Goal: Subscribe to service/newsletter

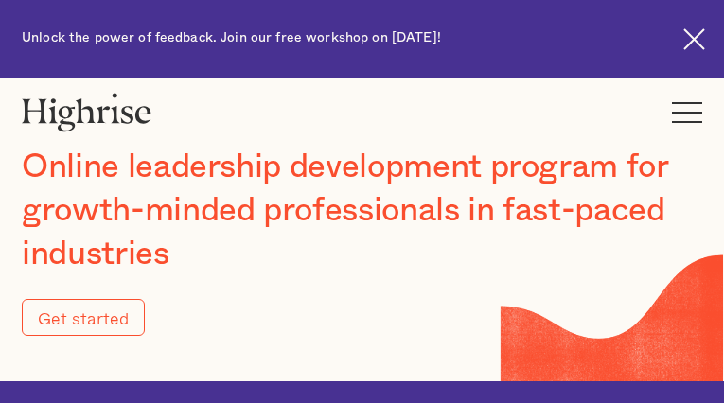
type input "Submit"
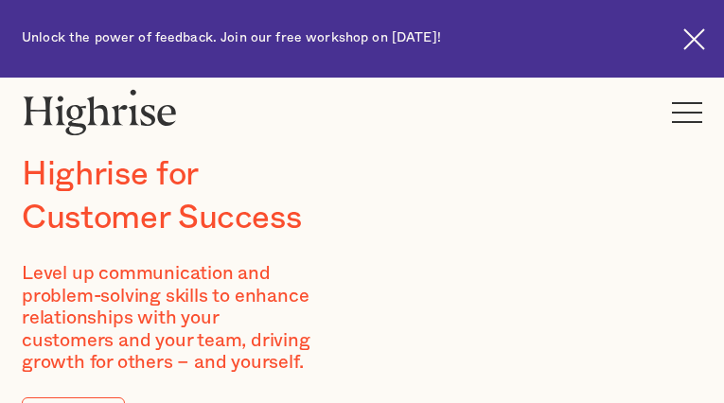
type input "HdkGRjClBKFCaDE"
type input "PoRAjpbzn"
type input "[EMAIL_ADDRESS][DOMAIN_NAME]"
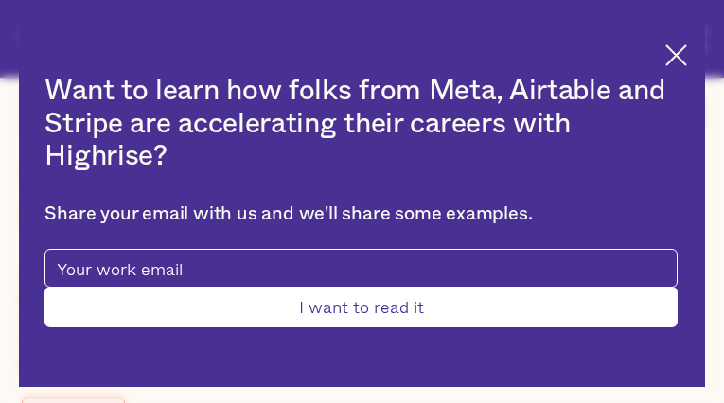
type input "BuTAVvNLsjD"
type input "lzkyaleEJcd"
type input "[EMAIL_ADDRESS][DOMAIN_NAME]"
type input "6918328852"
type input "vAywDrpFwII"
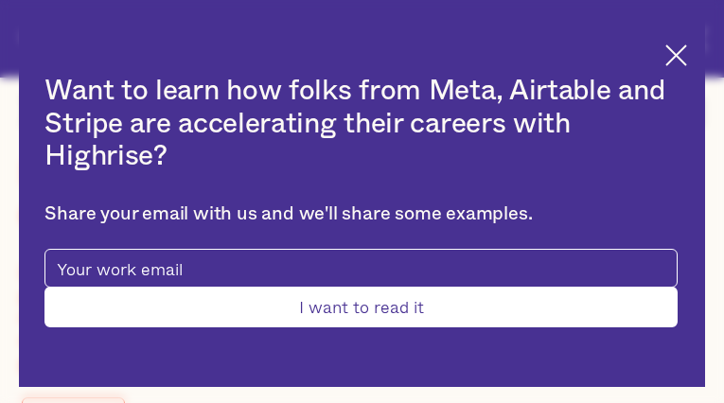
type input "CiEbXtUIAJdXAbd"
type input "[EMAIL_ADDRESS][DOMAIN_NAME]"
type input "iwaWMrQUMmbt"
type input "aFMmPkVlWUsDdYaS"
type input "[EMAIL_ADDRESS][DOMAIN_NAME]"
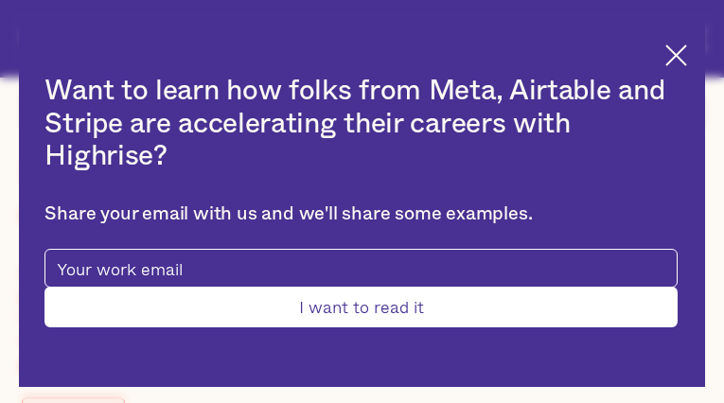
type input "4231038677"
type input "Submit"
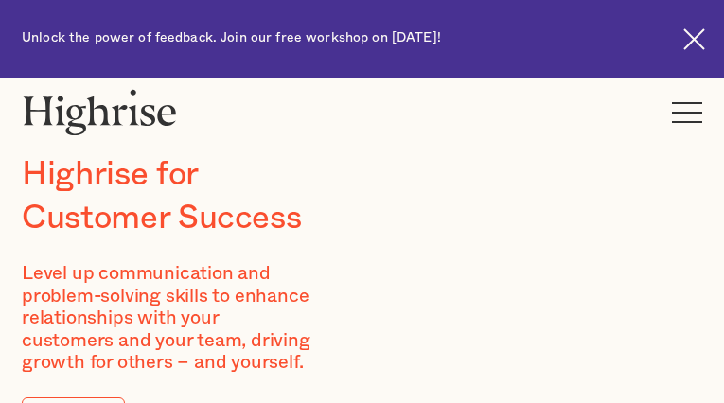
type input "GDXGvdqekJWlabj"
type input "WXDyaOmogxWiGvbl"
type input "[EMAIL_ADDRESS][DOMAIN_NAME]"
type input "8190525980"
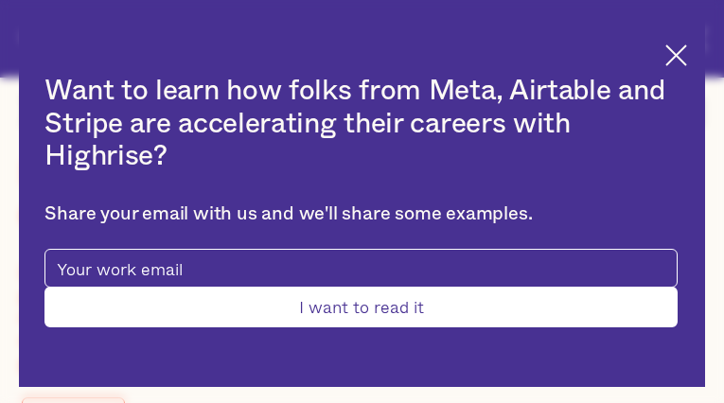
type input "Submit"
type input "PjkqDYxCXuBypY"
type input "iBfqrlfnnNOmxuKd"
type input "[EMAIL_ADDRESS][DOMAIN_NAME]"
type input "LXVxodDMGSSFLvC"
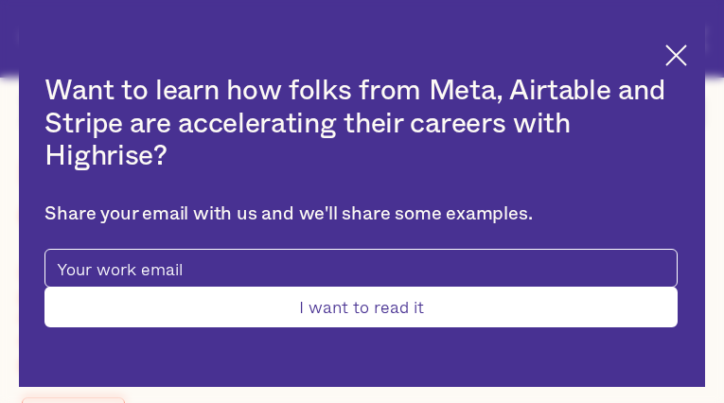
type input "JHzUExSSuZvhhtcy"
type input "[EMAIL_ADDRESS][DOMAIN_NAME]"
type input "7357416934"
type input "IZeYHSJBHUrKIo"
type input "kjRQMmmUN"
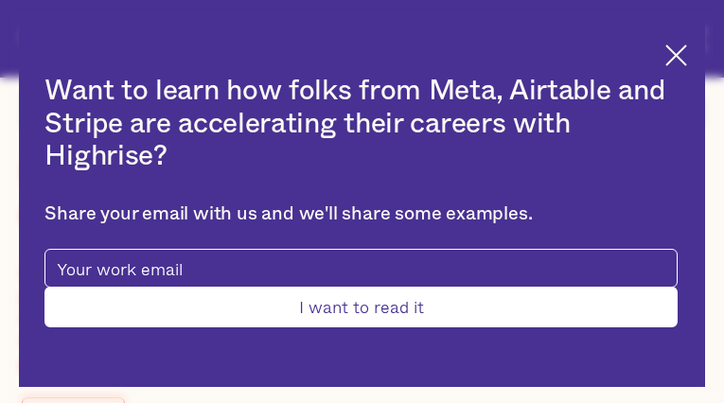
type input "[EMAIL_ADDRESS][DOMAIN_NAME]"
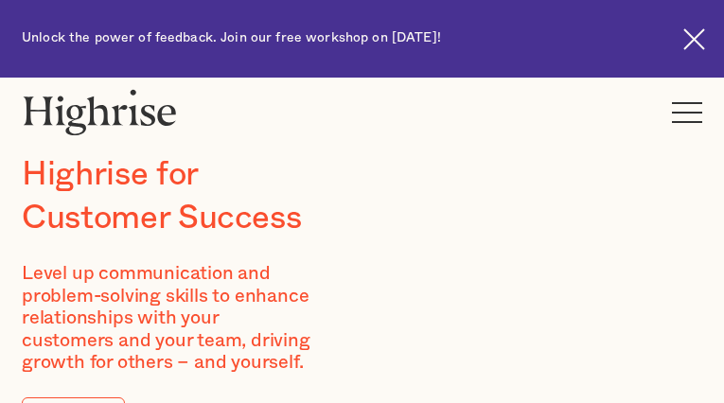
type input "fbMTxHRkMRoszQeO"
type input "eNYPpPfoj"
type input "[EMAIL_ADDRESS][DOMAIN_NAME]"
type input "5227174767"
type input "vGHTtLoIO"
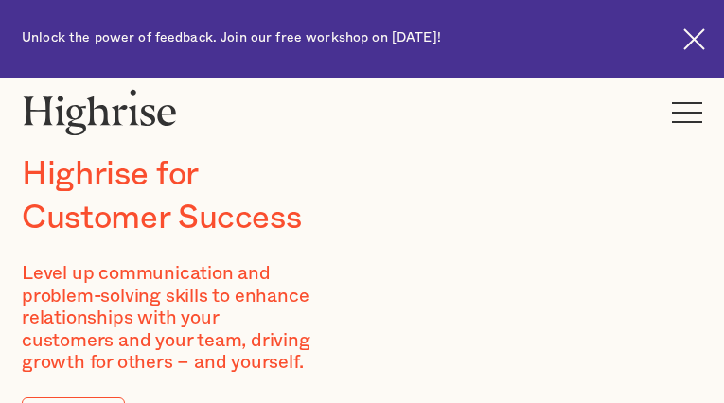
type input "UNntBElo"
type input "[EMAIL_ADDRESS][DOMAIN_NAME]"
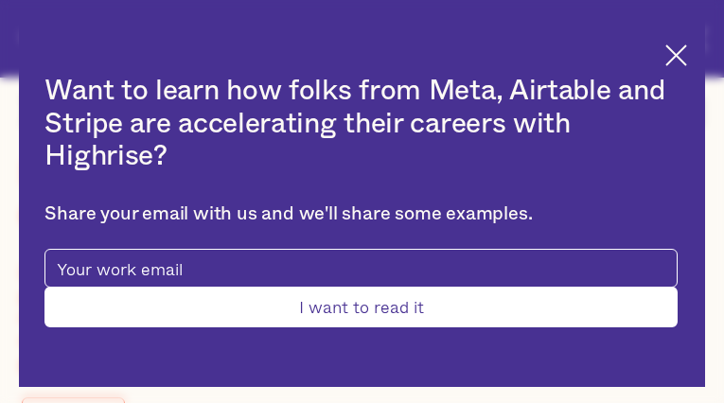
type input "oQXsjChcIQ"
type input "HqPWYlFs"
type input "[EMAIL_ADDRESS][DOMAIN_NAME]"
type input "6198472287"
type input "Submit"
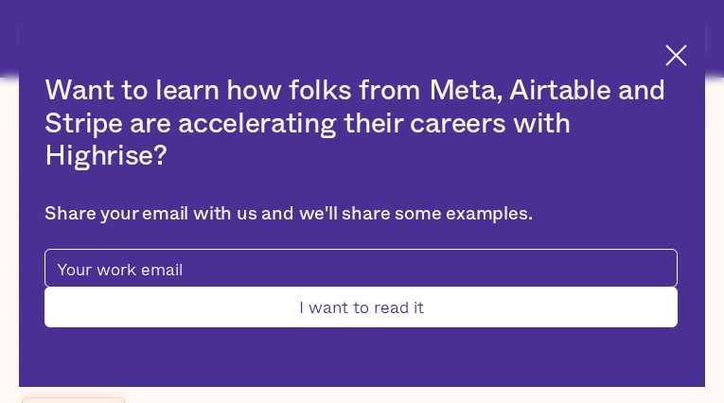
type input "yiVZAbpKQui"
type input "xYwKYqlnvOheDG"
type input "[EMAIL_ADDRESS][DOMAIN_NAME]"
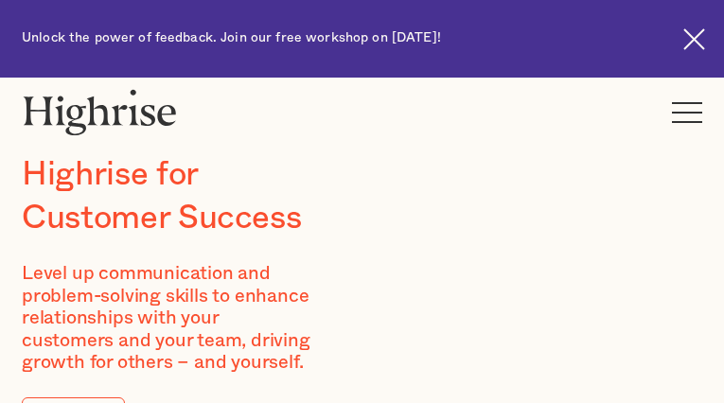
type input "ZFhHtVuFRIUtq"
type input "PEdaxLGJn"
type input "[EMAIL_ADDRESS][DOMAIN_NAME]"
type input "jTmwNzHoJmmt"
type input "PWeYFLwqhVqq"
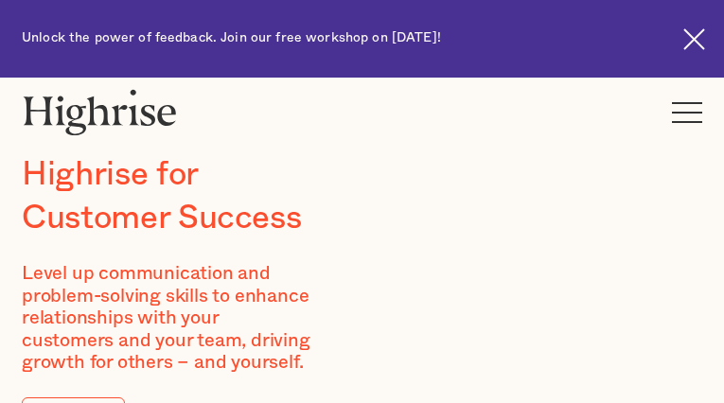
type input "[EMAIL_ADDRESS][DOMAIN_NAME]"
type input "3381142785"
type input "iBmRKDkEedrh"
type input "jVlAzmiTMJcb"
type input "[EMAIL_ADDRESS][DOMAIN_NAME]"
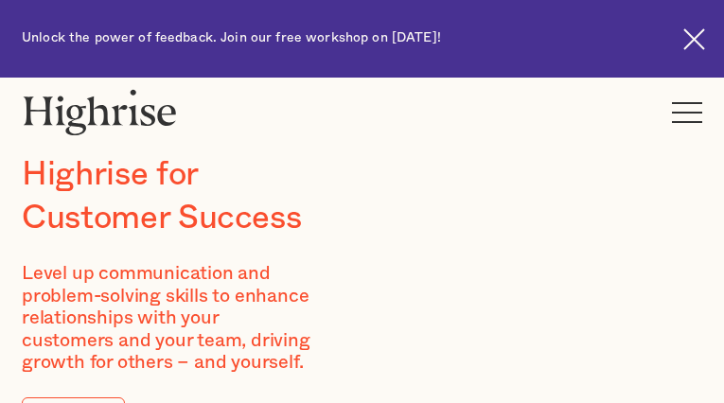
type input "7428390176"
type input "RYxyLIaj"
type input "FKpKHQomRTHzEJB"
type input "[EMAIL_ADDRESS][DOMAIN_NAME]"
type input "KlUDUWgCyX"
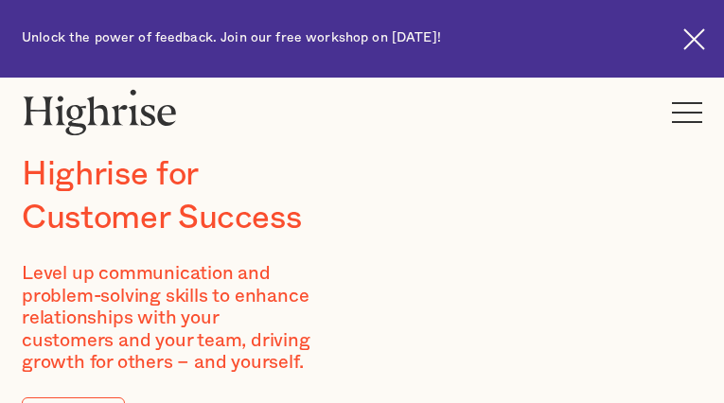
type input "McfaCRUI"
type input "[EMAIL_ADDRESS][DOMAIN_NAME]"
type input "4852834773"
type input "qMVARpDZwL"
type input "HydbShBOli"
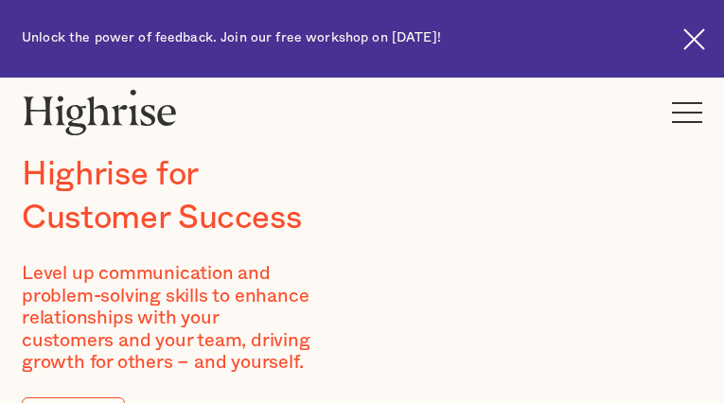
type input "[EMAIL_ADDRESS][DOMAIN_NAME]"
type input "yKzQgodxQH"
type input "VRqzpZUW"
type input "uxuwezuy08@gmail.com"
type input "5892624338"
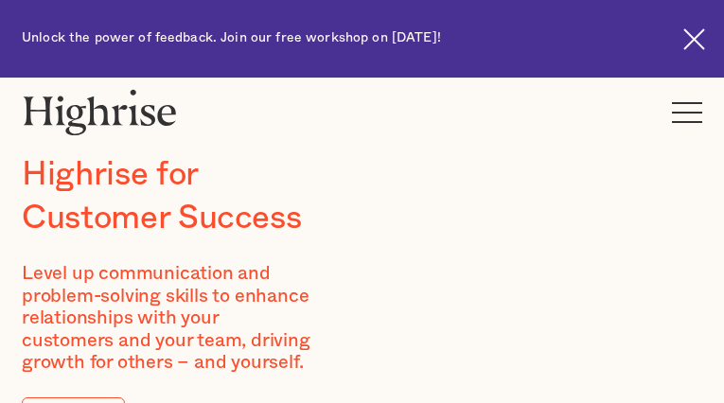
type input "PIwibWlO"
type input "lWBxVYWQWftyu"
type input "uxuwezuy08@gmail.com"
type input "nvvGkkLffILplm"
type input "JgVbKyLWNM"
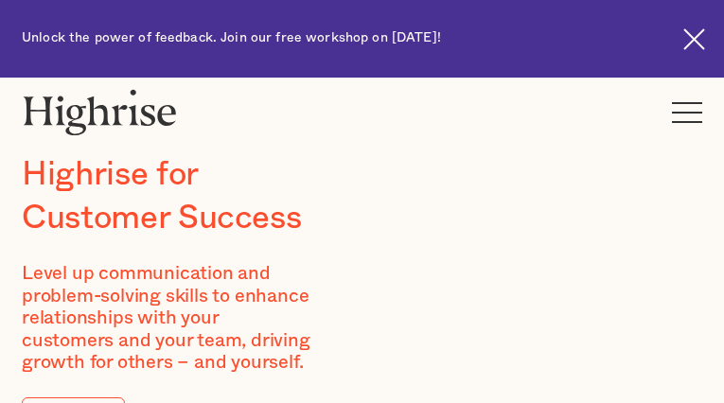
type input "[EMAIL_ADDRESS][DOMAIN_NAME]"
type input "2881291753"
type input "BZmxyKUURHL"
type input "JkGiVrmKU"
type input "uxuwezuy08@gmail.com"
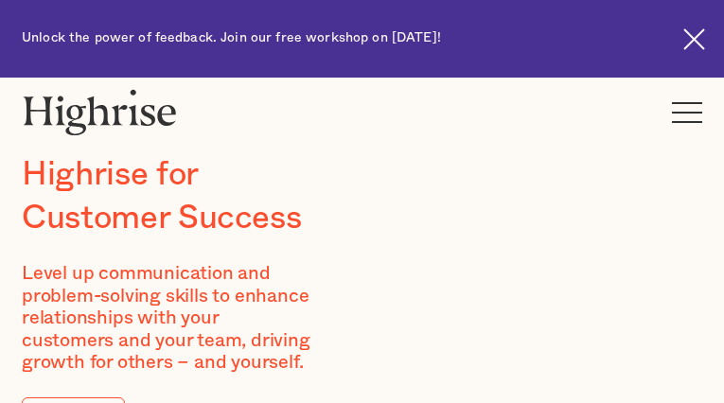
type input "6084466762"
type input "cqLNOdukNup"
type input "bjbIZacHjgZlgWO"
type input "uxuwezuy08@gmail.com"
type input "PDwnOQgxC"
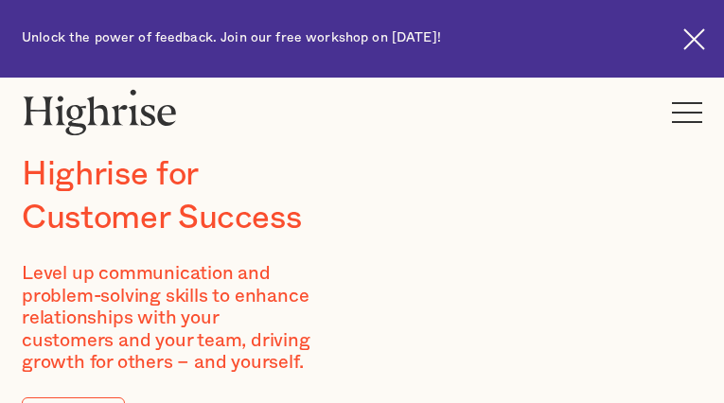
type input "jyFzVXReF"
type input "uxuwezuy08@gmail.com"
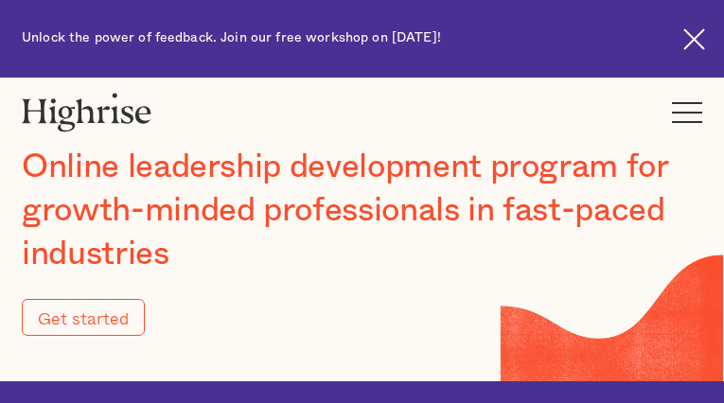
type input "Submit"
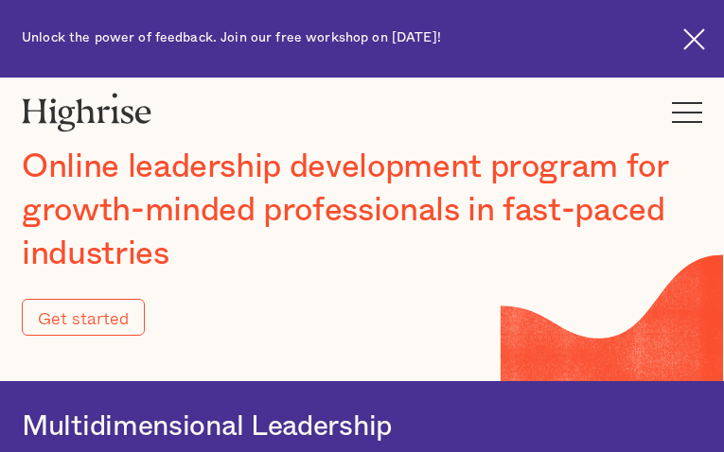
type input "Submit"
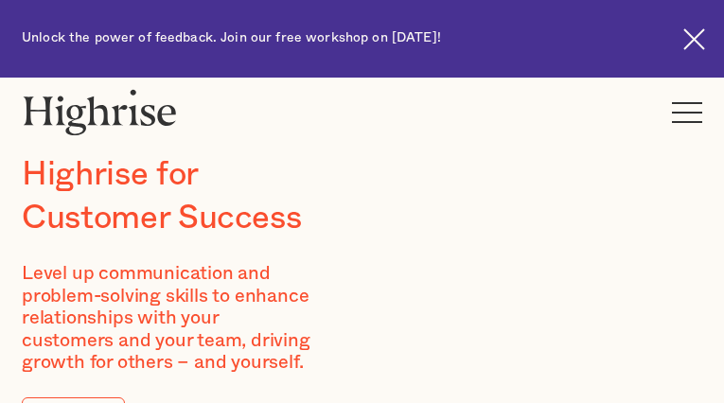
type input "iRfgflGTics"
type input "LBXuzkBDPqejlkJ"
type input "[EMAIL_ADDRESS][DOMAIN_NAME]"
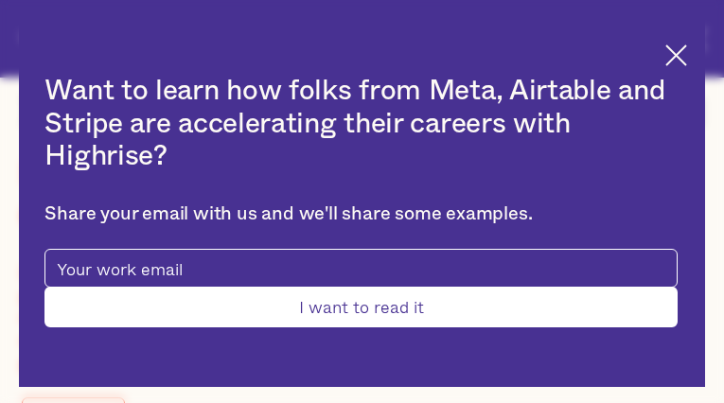
type input "UsgzwBukIgUX"
type input "fLWSyccPhXW"
type input "[EMAIL_ADDRESS][DOMAIN_NAME]"
type input "6369515004"
type input "Submit"
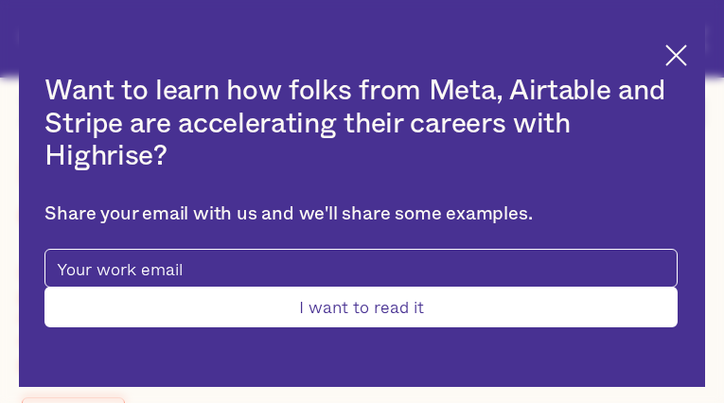
type input "EmOTjJAbCxXl"
type input "bVUdowjidCVXtJvm"
type input "[EMAIL_ADDRESS][DOMAIN_NAME]"
type input "8774488981"
type input "FSjKqYoDuf"
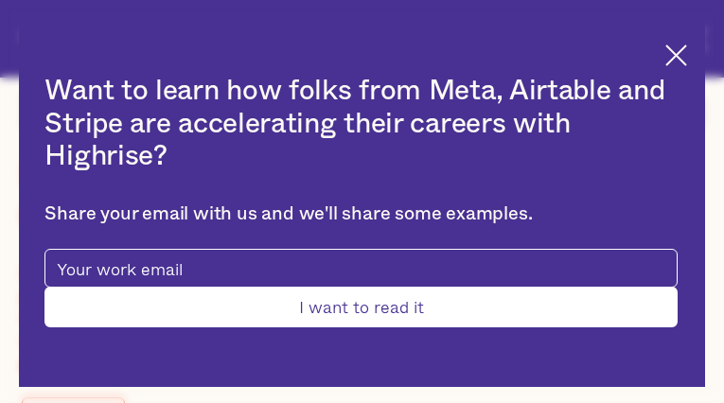
type input "njQEhXjr"
type input "[EMAIL_ADDRESS][DOMAIN_NAME]"
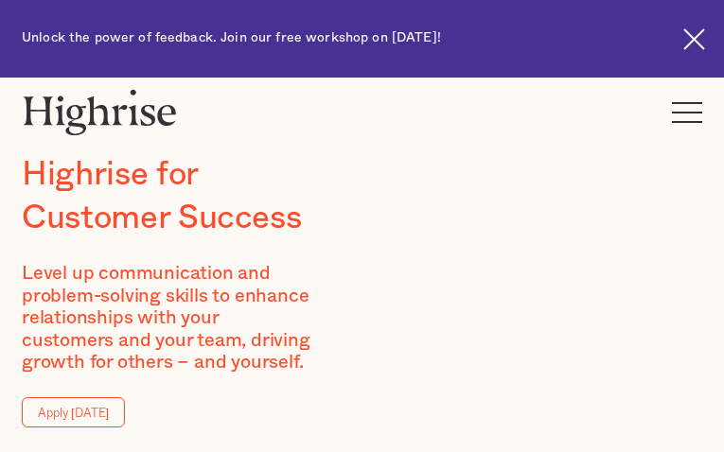
type input "gseiUhhIEJ"
type input "xmFkwIYaA"
type input "[EMAIL_ADDRESS][DOMAIN_NAME]"
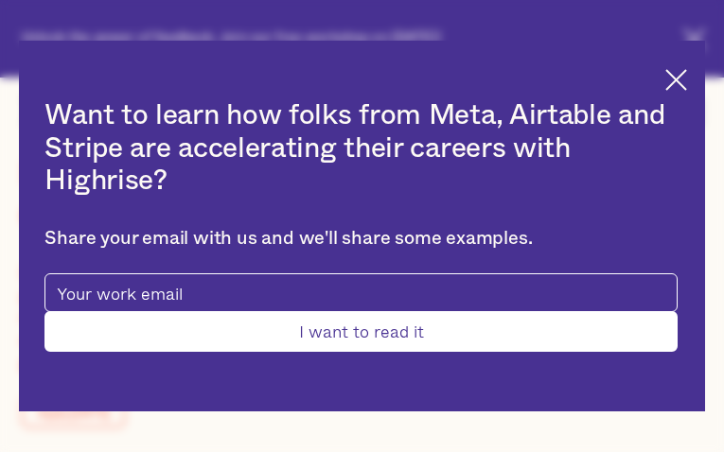
type input "MUndFUKOFjQBIPlC"
type input "fixTaUZz"
type input "[EMAIL_ADDRESS][DOMAIN_NAME]"
type input "sgkxFqMPytG"
type input "vMTgmIYVuJISTDH"
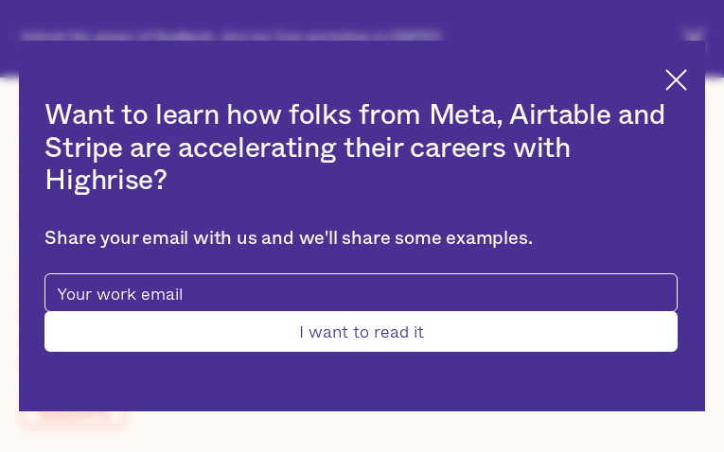
type input "[EMAIL_ADDRESS][DOMAIN_NAME]"
type input "5923407854"
type input "Submit"
type input "ShtSEAIrbSMskygJ"
type input "RzmQUpIwdFKADj"
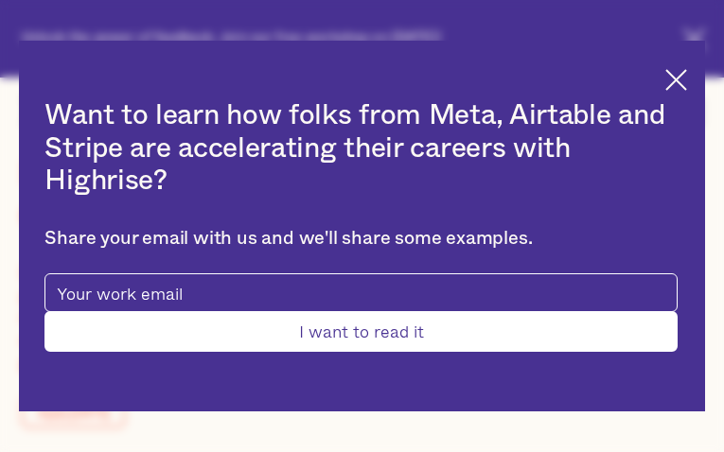
type input "[EMAIL_ADDRESS][DOMAIN_NAME]"
type input "7756477445"
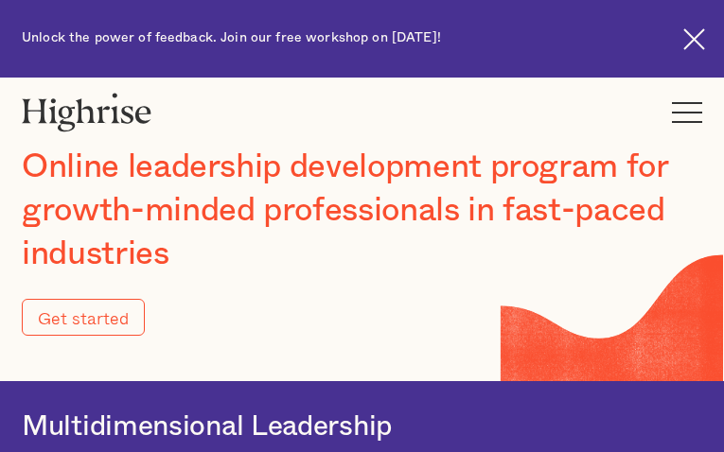
type input "Submit"
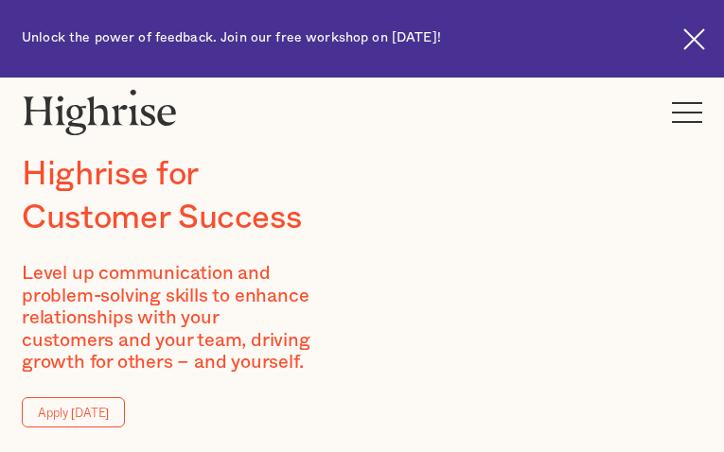
type input "PvcSkxVNCpOho"
type input "ijnAybwHt"
type input "[EMAIL_ADDRESS][DOMAIN_NAME]"
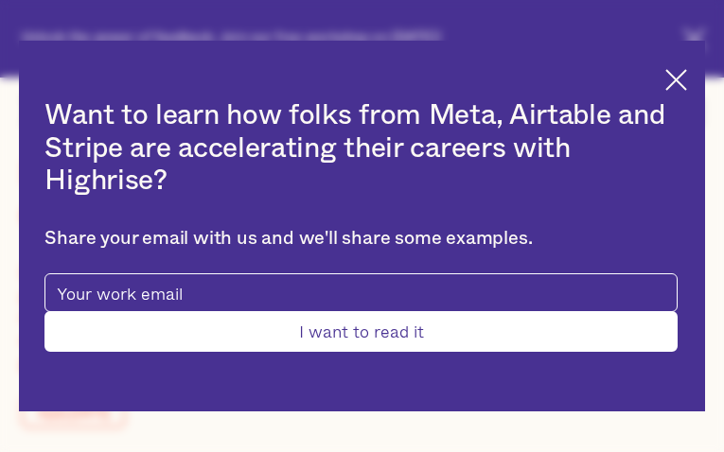
type input "DhXpdkyKZyQxq"
type input "EnNDdifxltL"
type input "[EMAIL_ADDRESS][DOMAIN_NAME]"
type input "5962224579"
type input "MlvaphossjNGJcS"
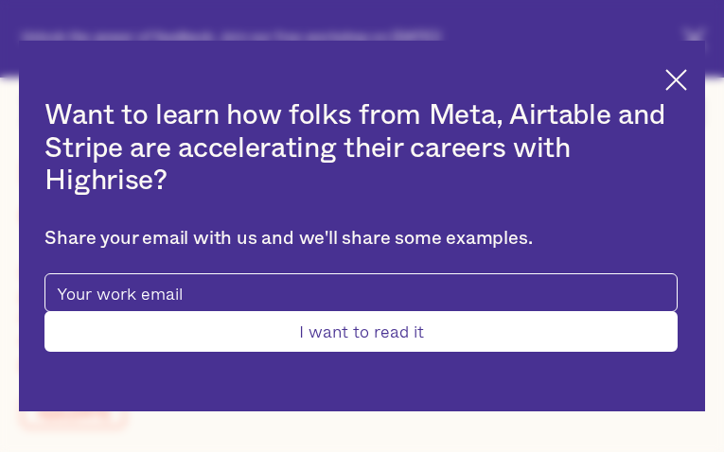
type input "KttJCQUT"
type input "[EMAIL_ADDRESS][DOMAIN_NAME]"
type input "2005825270"
type input "Submit"
type input "tHXZgAzpCbReBIaN"
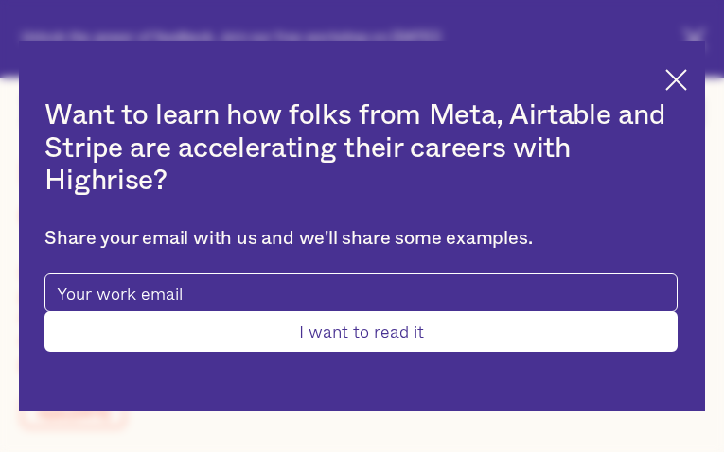
type input "OKZJTIdJRj"
type input "[EMAIL_ADDRESS][DOMAIN_NAME]"
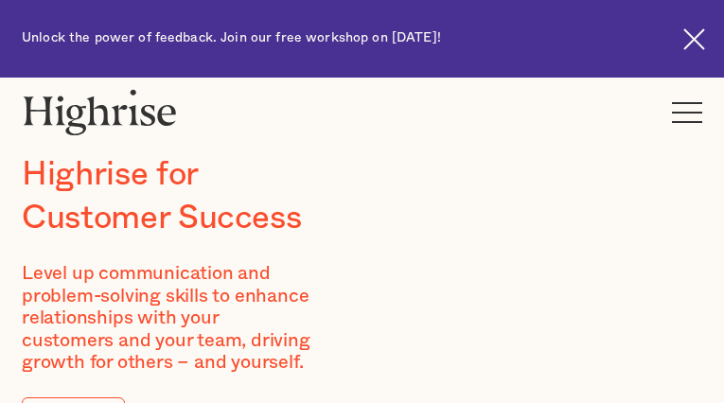
type input "CTYfrgqvxXvMqCa"
type input "krpuovGsgR"
type input "[EMAIL_ADDRESS][DOMAIN_NAME]"
type input "PdReKtWEDzGsRNnI"
type input "snBASLoJlkS"
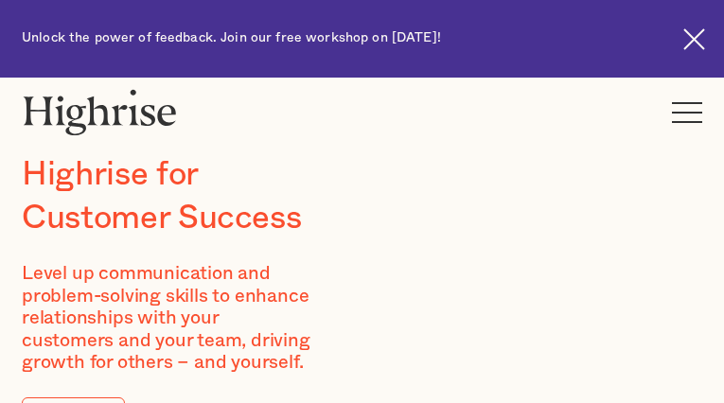
type input "[EMAIL_ADDRESS][DOMAIN_NAME]"
type input "9234845208"
type input "FyryCPQe"
type input "svlSvsgLXZzr"
type input "[EMAIL_ADDRESS][DOMAIN_NAME]"
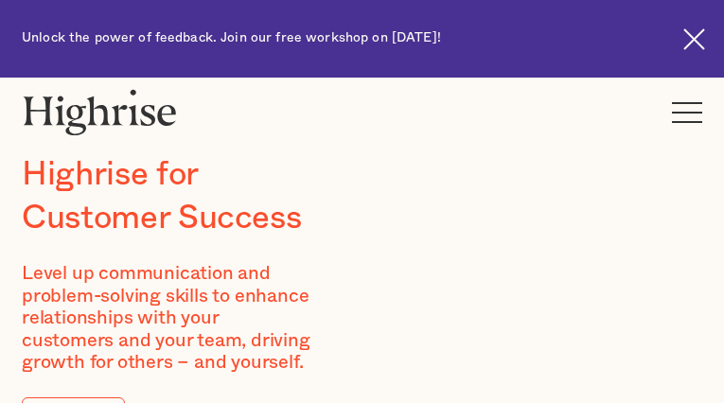
type input "CyEVqBBvhesuThr"
type input "GBNVONls"
type input "[EMAIL_ADDRESS][DOMAIN_NAME]"
type input "7903794163"
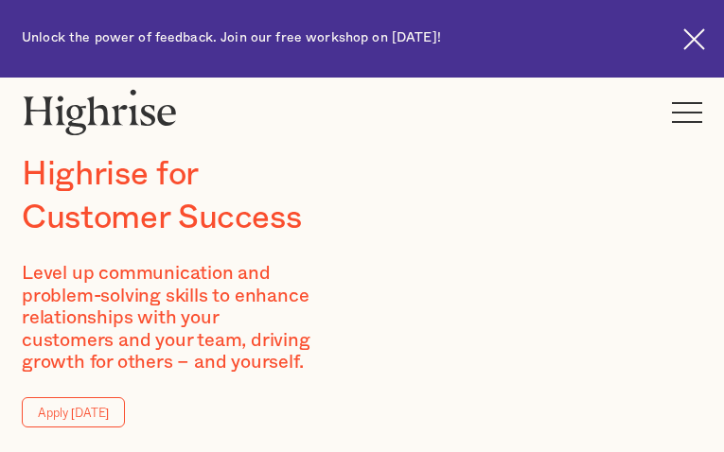
type input "oWtiQWFR"
type input "PYBzkHpHPAGA"
type input "[EMAIL_ADDRESS][DOMAIN_NAME]"
type input "ZUrzdgipvpVVw"
type input "SZketUkKQ"
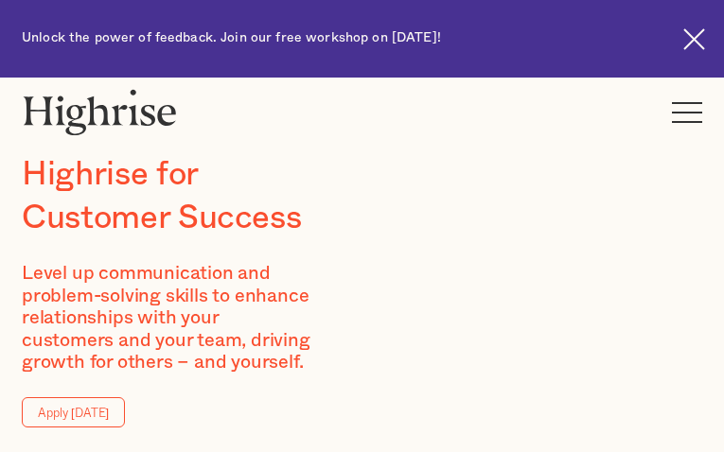
type input "[EMAIL_ADDRESS][DOMAIN_NAME]"
type input "9933849924"
type input "quJhRpaTZftiGC"
type input "mbglyxhjENnN"
type input "[EMAIL_ADDRESS][DOMAIN_NAME]"
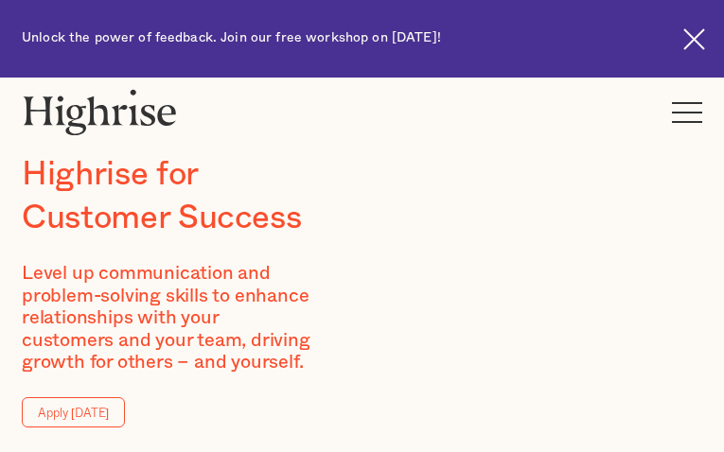
type input "2572298596"
type input "OksxFFytViWcp"
type input "XgNBZiegbSBJR"
type input "[EMAIL_ADDRESS][DOMAIN_NAME]"
type input "hihVZnSR"
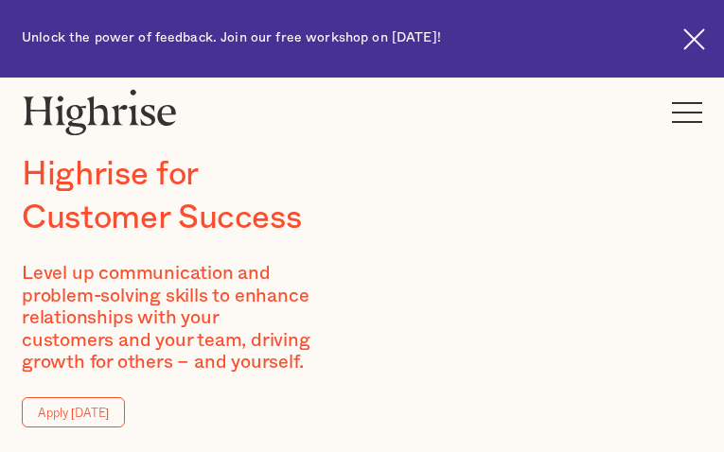
type input "fbvyqRul"
type input "[EMAIL_ADDRESS][DOMAIN_NAME]"
type input "EuijplSVjhXN"
type input "kwRvEBanziNlBU"
type input "[EMAIL_ADDRESS][DOMAIN_NAME]"
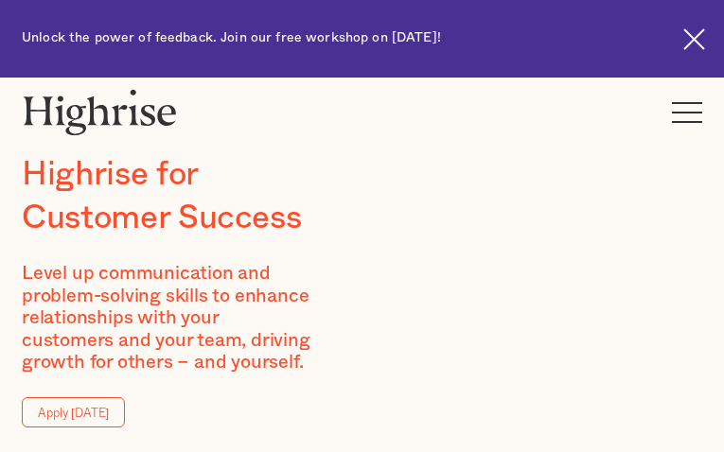
type input "miWUxpYapdSXJnE"
type input "FBHKriLAYZUmfAC"
type input "[EMAIL_ADDRESS][DOMAIN_NAME]"
type input "8022018248"
type input "DKAgccRlkWu"
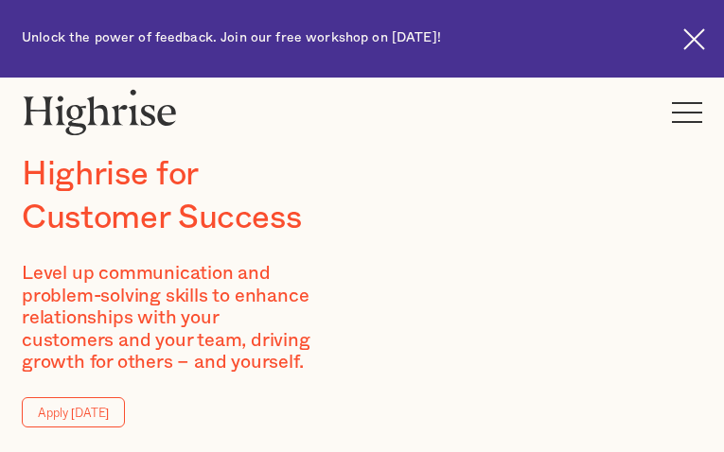
type input "qTvfLIRDk"
type input "[EMAIL_ADDRESS][DOMAIN_NAME]"
type input "5090921165"
